Goal: Information Seeking & Learning: Learn about a topic

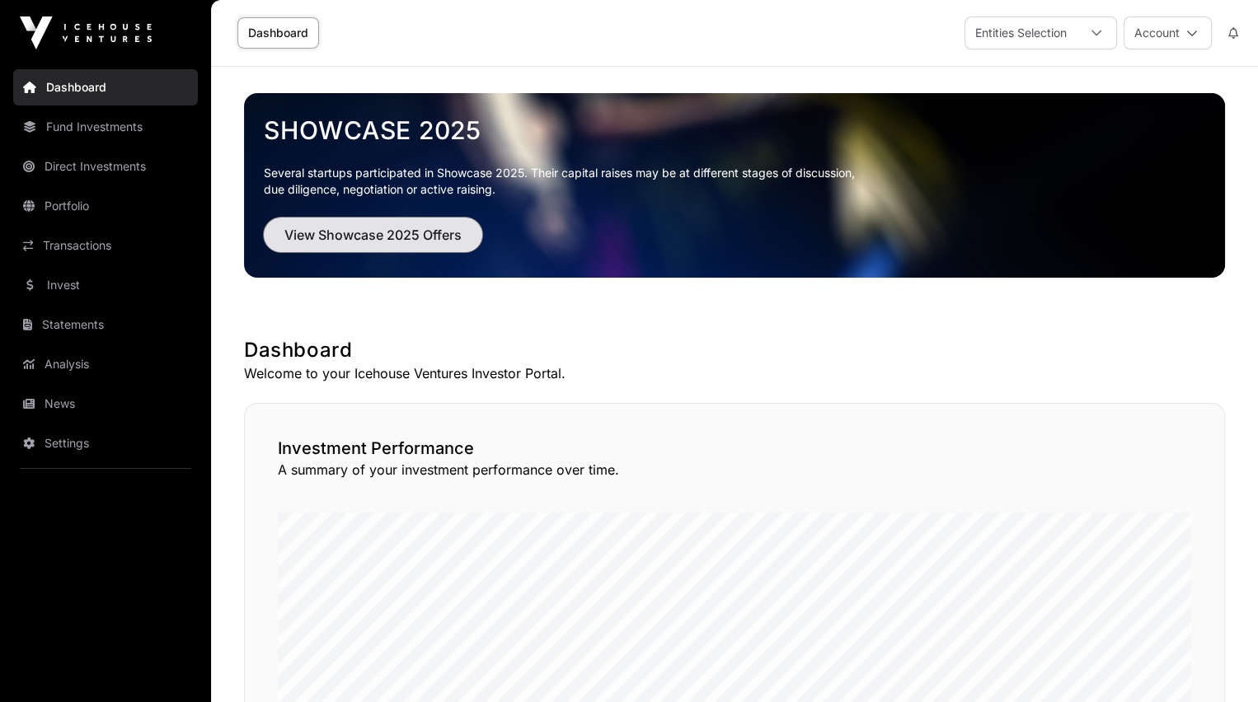
click at [381, 236] on span "View Showcase 2025 Offers" at bounding box center [372, 235] width 177 height 20
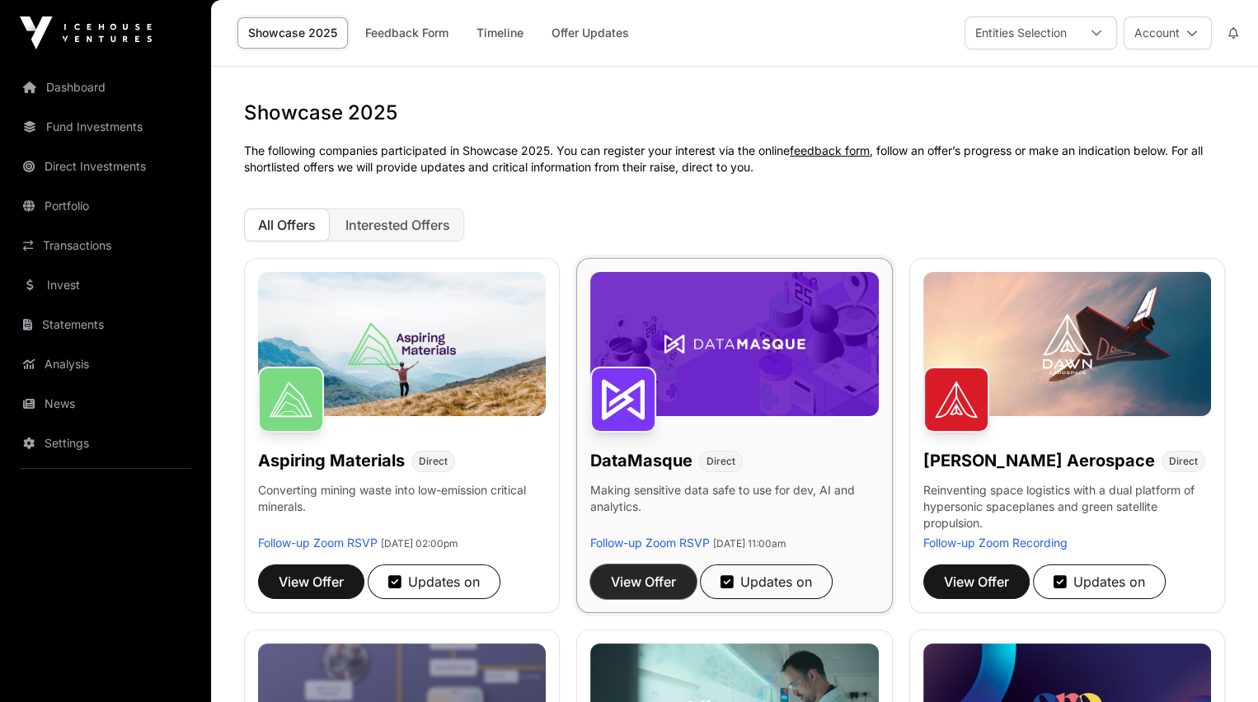
click at [640, 582] on span "View Offer" at bounding box center [643, 582] width 65 height 20
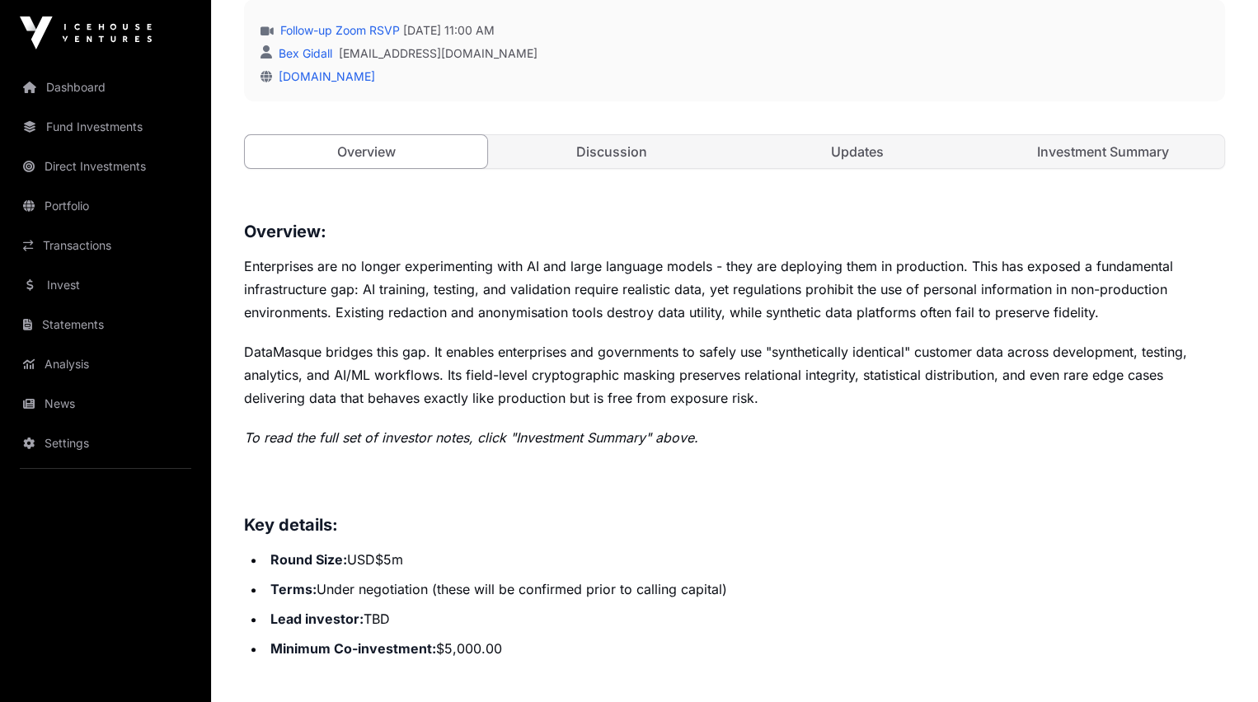
scroll to position [491, 0]
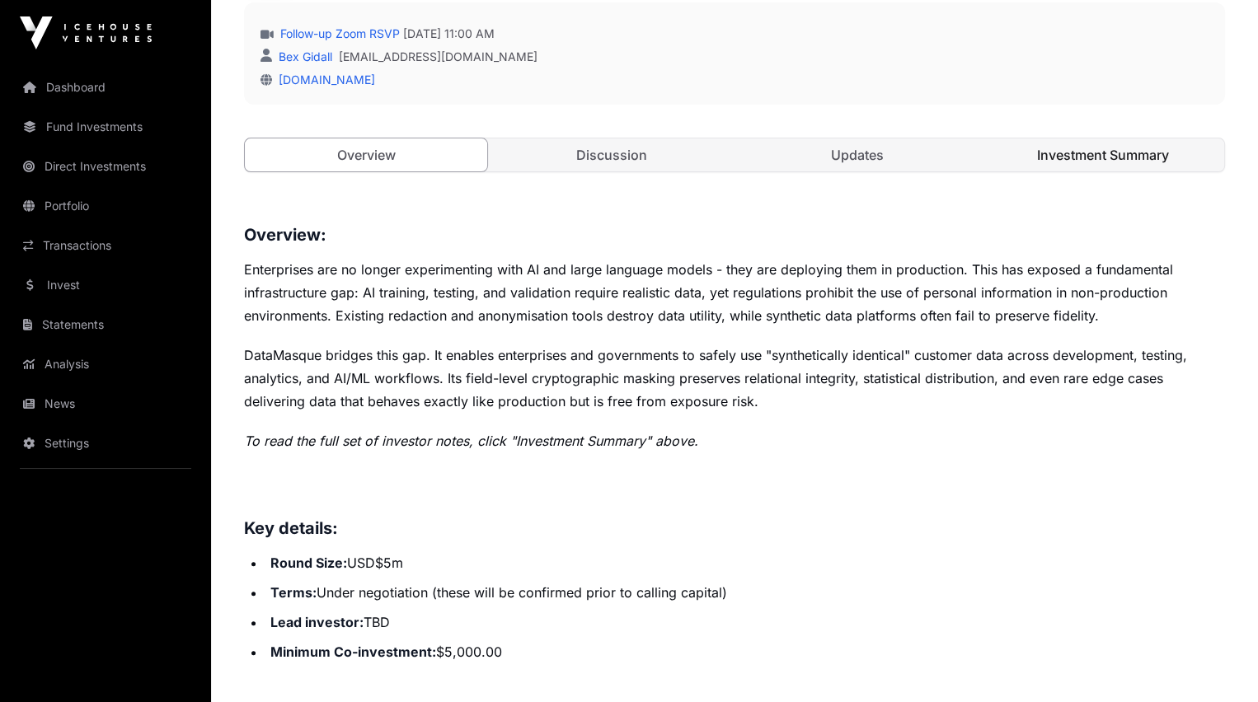
click at [1089, 171] on link "Investment Summary" at bounding box center [1103, 155] width 242 height 33
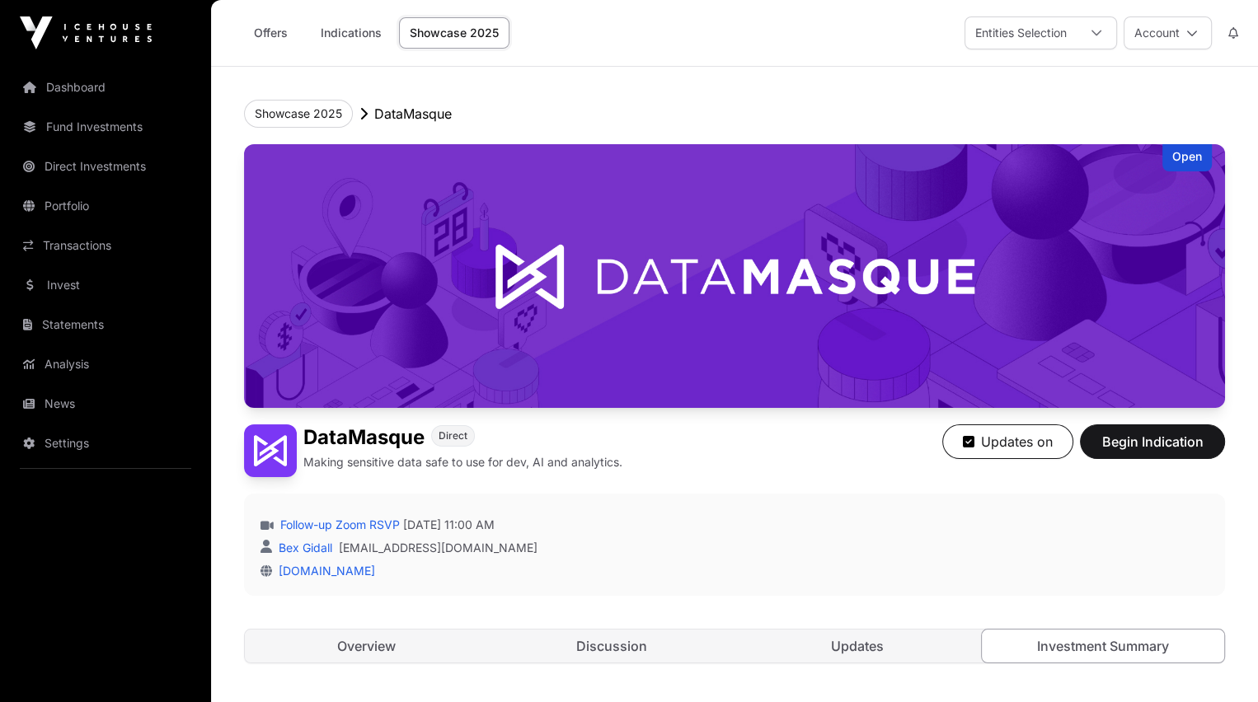
click at [439, 29] on link "Showcase 2025" at bounding box center [454, 32] width 110 height 31
